Goal: Task Accomplishment & Management: Use online tool/utility

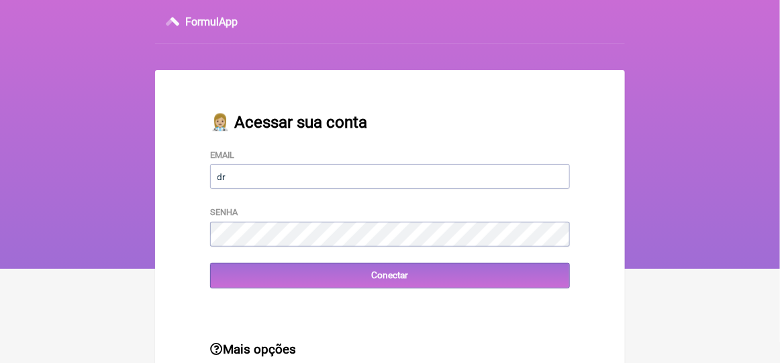
type input "[EMAIL_ADDRESS][DOMAIN_NAME]"
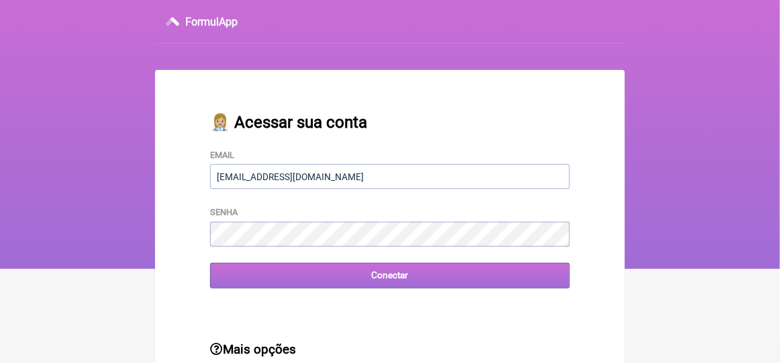
click at [256, 277] on input "Conectar" at bounding box center [390, 275] width 360 height 25
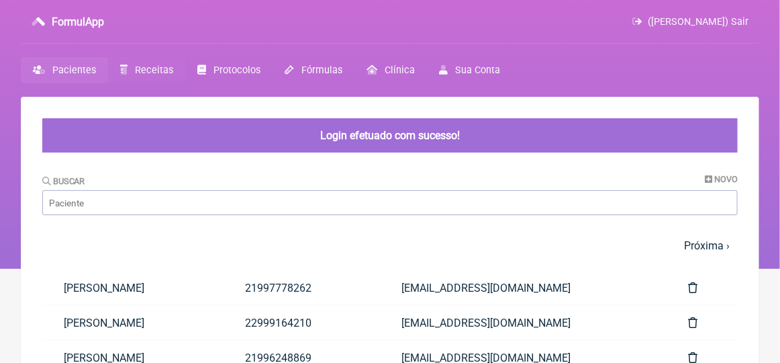
click at [153, 67] on span "Receitas" at bounding box center [154, 69] width 38 height 11
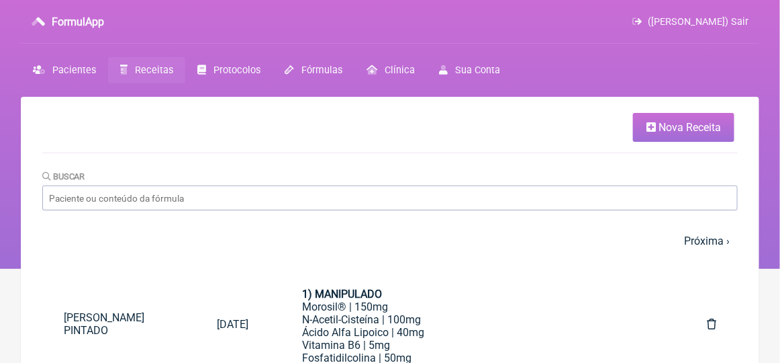
click at [659, 124] on span "Nova Receita" at bounding box center [690, 127] width 62 height 13
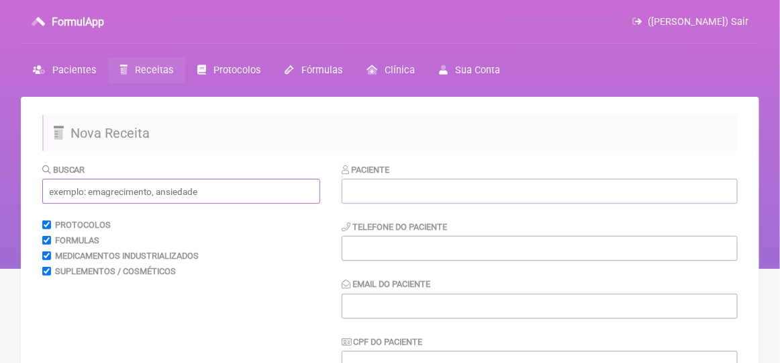
click at [78, 191] on input "text" at bounding box center [181, 191] width 278 height 25
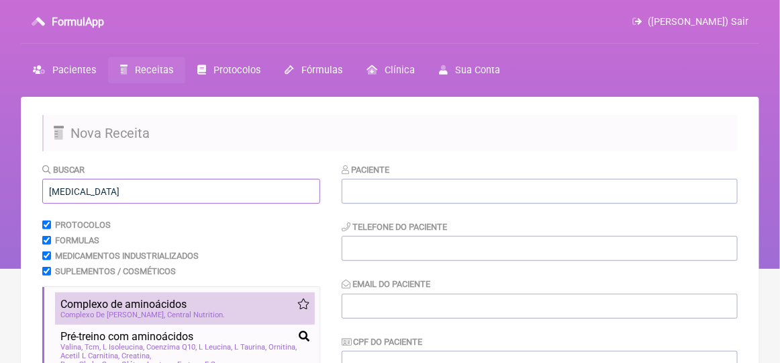
scroll to position [67, 0]
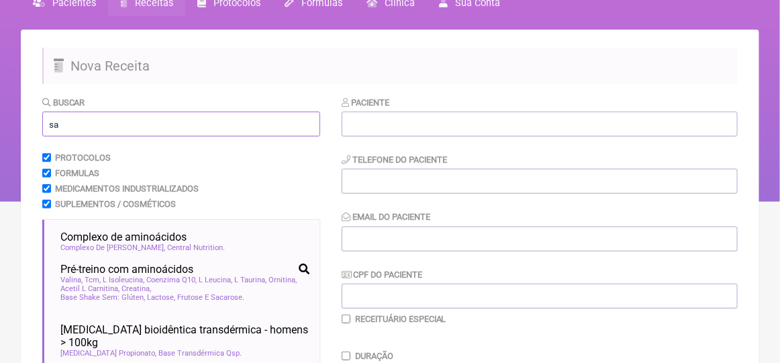
type input "s"
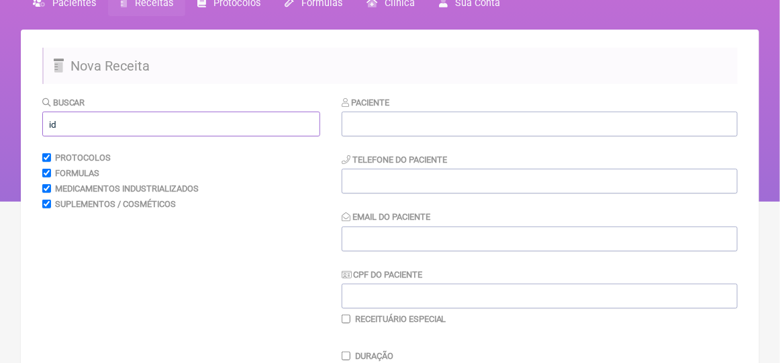
type input "i"
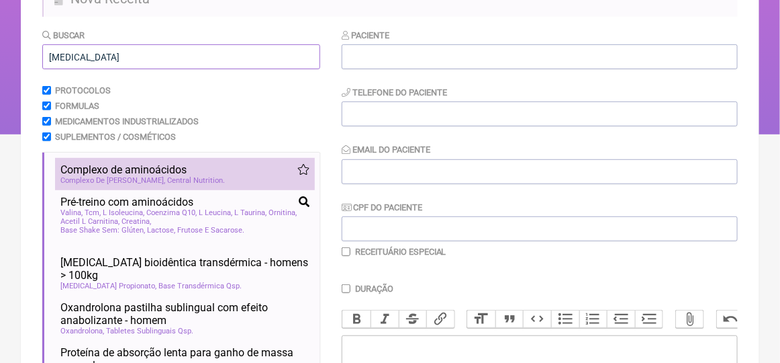
scroll to position [0, 0]
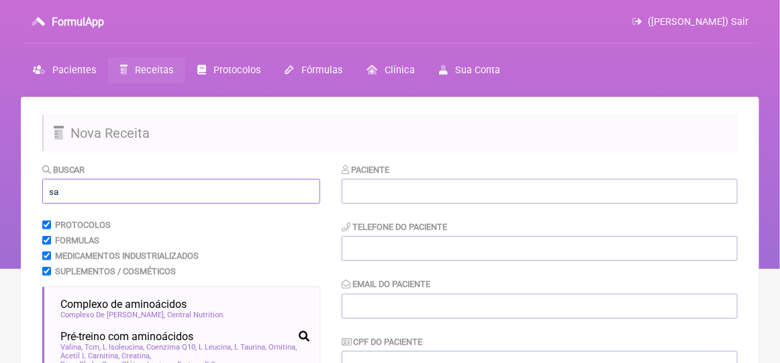
type input "s"
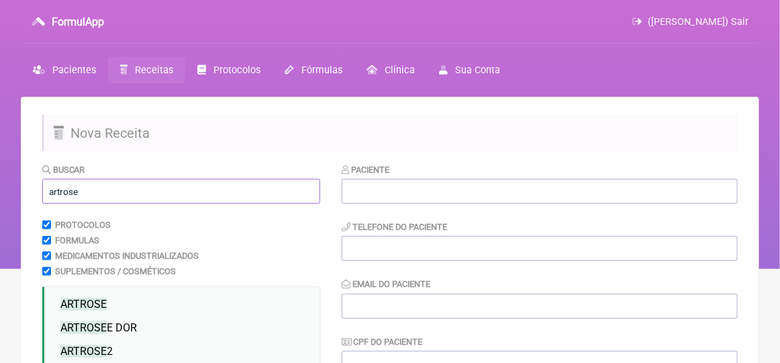
scroll to position [202, 0]
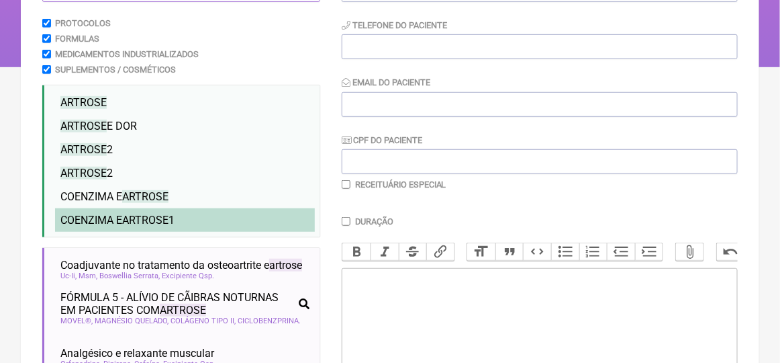
type input "artrose"
drag, startPoint x: 120, startPoint y: 225, endPoint x: 203, endPoint y: 226, distance: 82.6
click at [120, 225] on span "COENZIMA E ARTROSE 1" at bounding box center [117, 220] width 114 height 13
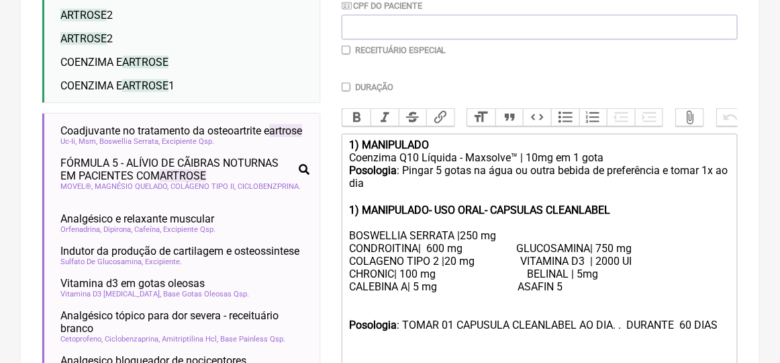
scroll to position [403, 0]
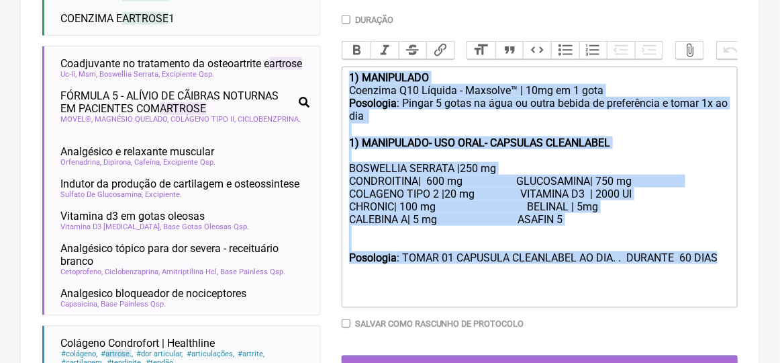
drag, startPoint x: 722, startPoint y: 271, endPoint x: 345, endPoint y: 91, distance: 418.5
click at [345, 91] on trix-editor "1) MANIPULADO Coenzima Q10 Líquida - Maxsolve™ | 10mg em 1 gota Posologia : Pin…" at bounding box center [540, 186] width 396 height 241
type trix-editor "<lor><ipsumd>4) SITAMETCON</adipis></eli><sed>Doeiusmo T29 Incidid - Utlabore™ …"
copy trix-editor "1) MANIPULADO Coenzima Q10 Líquida - Maxsolve™ | 10mg em 1 gota Posologia : Pin…"
